Goal: Check status: Check status

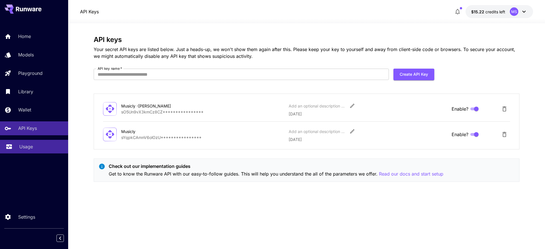
click at [30, 148] on p "Usage" at bounding box center [26, 146] width 14 height 7
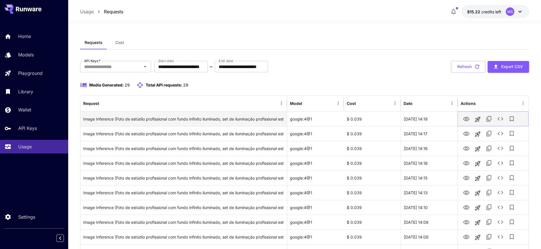
click at [468, 119] on icon "View" at bounding box center [466, 119] width 7 height 7
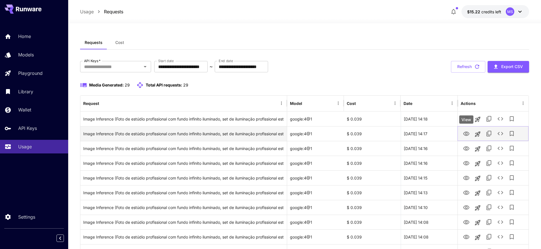
click at [468, 135] on icon "View" at bounding box center [466, 134] width 6 height 4
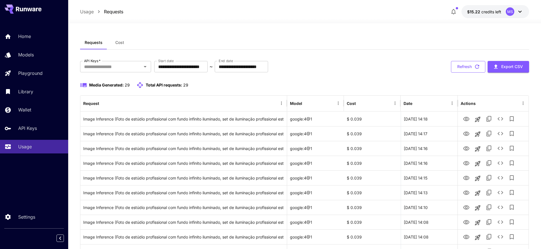
click at [473, 69] on button "Refresh" at bounding box center [468, 67] width 34 height 12
click at [470, 70] on button "Refresh" at bounding box center [468, 67] width 34 height 12
click at [458, 70] on button "Refresh" at bounding box center [468, 67] width 34 height 12
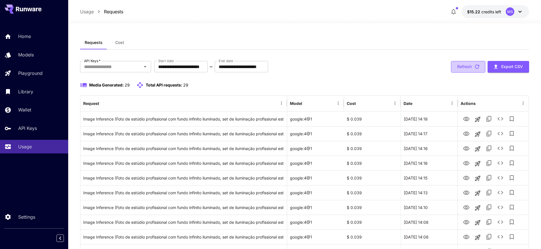
click at [459, 70] on button "Refresh" at bounding box center [468, 67] width 34 height 12
click at [473, 65] on button "Refresh" at bounding box center [468, 67] width 34 height 12
click at [468, 67] on button "Refresh" at bounding box center [468, 67] width 34 height 12
click at [466, 67] on button "Refresh" at bounding box center [468, 67] width 34 height 12
click at [461, 67] on button "Refresh" at bounding box center [468, 67] width 34 height 12
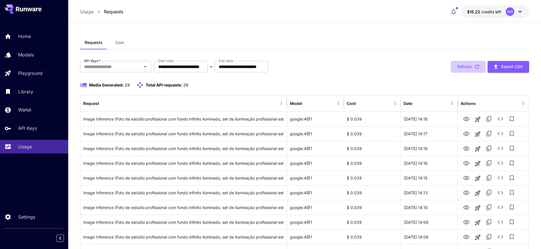
click at [461, 67] on button "Refresh" at bounding box center [468, 67] width 34 height 12
click at [468, 68] on button "Refresh" at bounding box center [468, 67] width 34 height 12
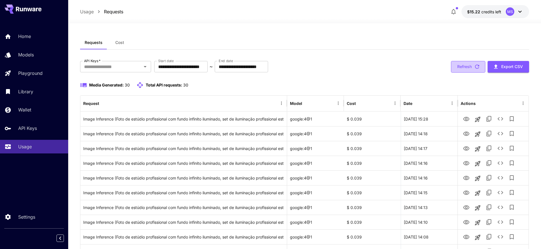
click at [464, 70] on button "Refresh" at bounding box center [468, 67] width 34 height 12
click at [454, 67] on button "Refresh" at bounding box center [468, 67] width 34 height 12
click at [459, 65] on button "Refresh" at bounding box center [468, 67] width 34 height 12
click at [458, 68] on button "Refresh" at bounding box center [468, 67] width 34 height 12
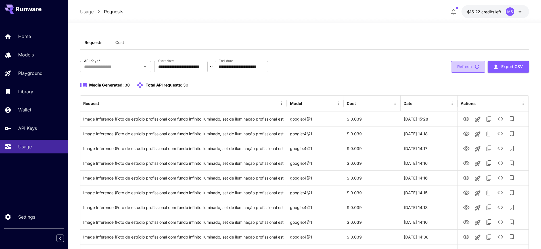
click at [470, 65] on button "Refresh" at bounding box center [468, 67] width 34 height 12
click at [473, 64] on button "Refresh" at bounding box center [468, 67] width 34 height 12
click at [469, 66] on button "Refresh" at bounding box center [468, 67] width 34 height 12
click at [467, 65] on button "Refresh" at bounding box center [468, 67] width 34 height 12
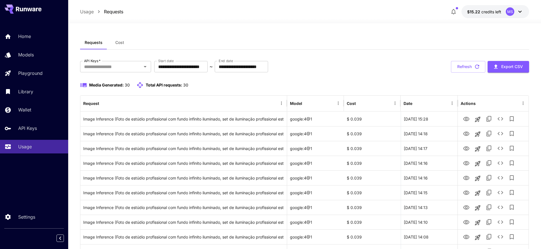
click at [464, 66] on button "Refresh" at bounding box center [468, 67] width 34 height 12
click at [468, 66] on button "Refresh" at bounding box center [468, 67] width 34 height 12
click at [457, 68] on button "Refresh" at bounding box center [468, 67] width 34 height 12
click at [465, 66] on button "Refresh" at bounding box center [468, 67] width 34 height 12
click at [466, 66] on button "Refresh" at bounding box center [468, 67] width 34 height 12
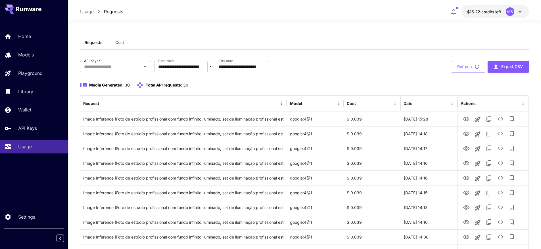
click at [242, 16] on div "Usage Requests $15.22 credits left MS" at bounding box center [304, 11] width 449 height 13
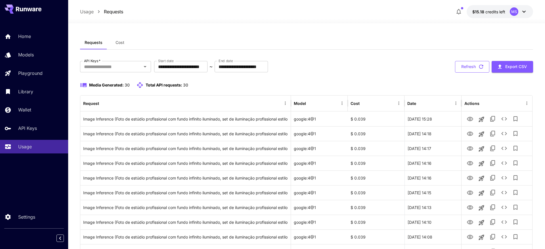
click at [462, 68] on button "Refresh" at bounding box center [472, 67] width 34 height 12
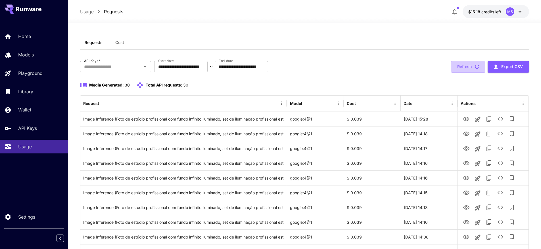
click at [462, 68] on button "Refresh" at bounding box center [468, 67] width 34 height 12
click at [467, 65] on button "Refresh" at bounding box center [468, 67] width 34 height 12
click at [461, 68] on button "Refresh" at bounding box center [468, 67] width 34 height 12
click at [472, 68] on button "Refresh" at bounding box center [468, 67] width 34 height 12
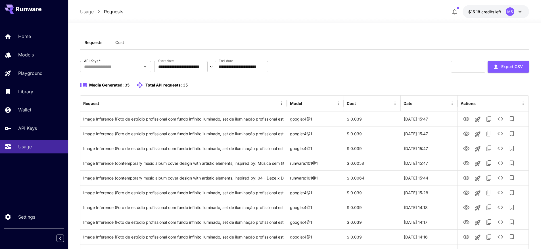
click at [469, 68] on div "Refresh Export CSV" at bounding box center [490, 67] width 78 height 12
click at [457, 63] on button "Refresh" at bounding box center [468, 67] width 34 height 12
click at [458, 65] on button "Refresh" at bounding box center [468, 67] width 34 height 12
click at [475, 65] on icon "button" at bounding box center [477, 67] width 6 height 6
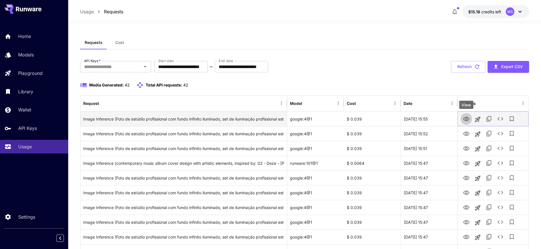
click at [466, 120] on icon "View" at bounding box center [466, 119] width 6 height 4
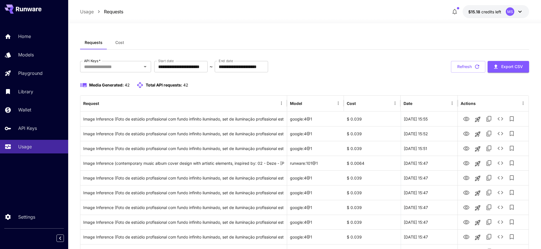
click at [453, 69] on button "Refresh" at bounding box center [468, 67] width 34 height 12
click at [462, 68] on button "Refresh" at bounding box center [468, 67] width 34 height 12
